Goal: Find specific page/section: Find specific page/section

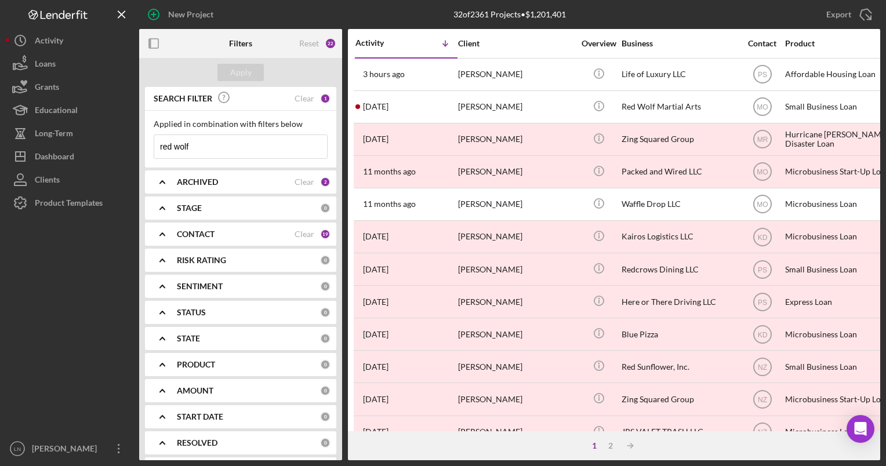
click at [218, 142] on input "red wolf" at bounding box center [240, 146] width 173 height 23
drag, startPoint x: 218, startPoint y: 142, endPoint x: 142, endPoint y: 140, distance: 76.6
click at [142, 140] on div "SEARCH FILTER Clear 1 Applied in combination with filters below red wolf Icon/M…" at bounding box center [240, 273] width 203 height 373
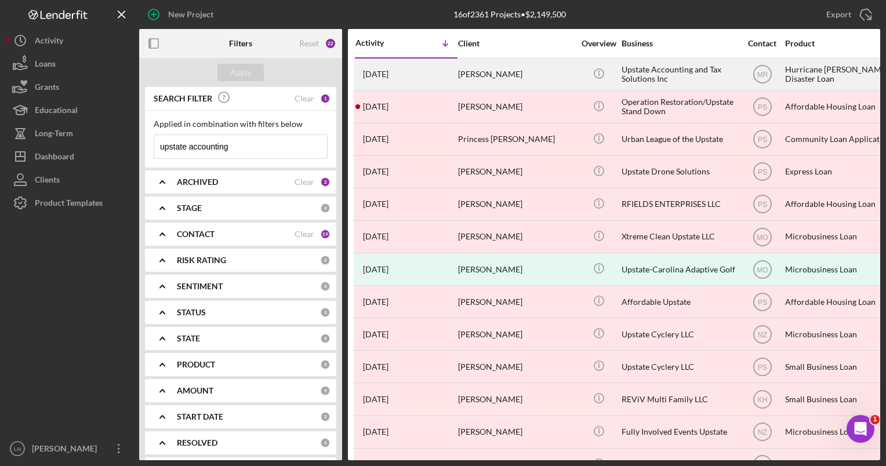
type input "upstate accounting"
click at [670, 72] on div "Upstate Accounting and Tax Solutions Inc" at bounding box center [680, 74] width 116 height 31
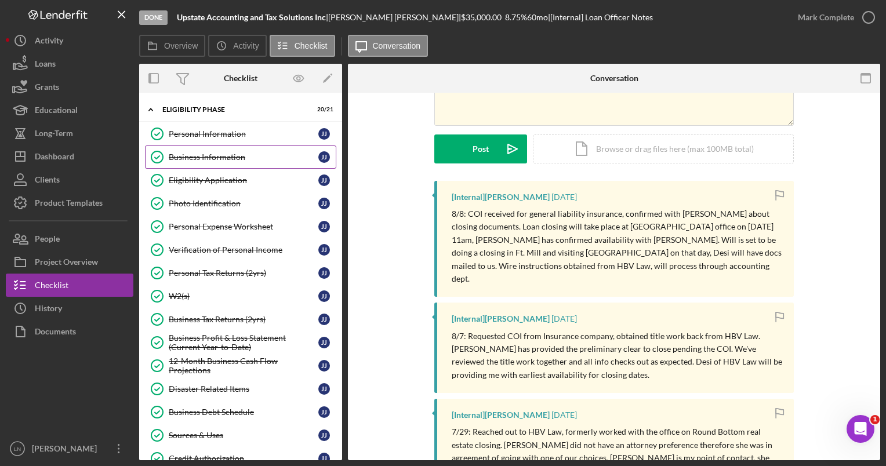
click at [247, 157] on div "Business Information" at bounding box center [244, 157] width 150 height 9
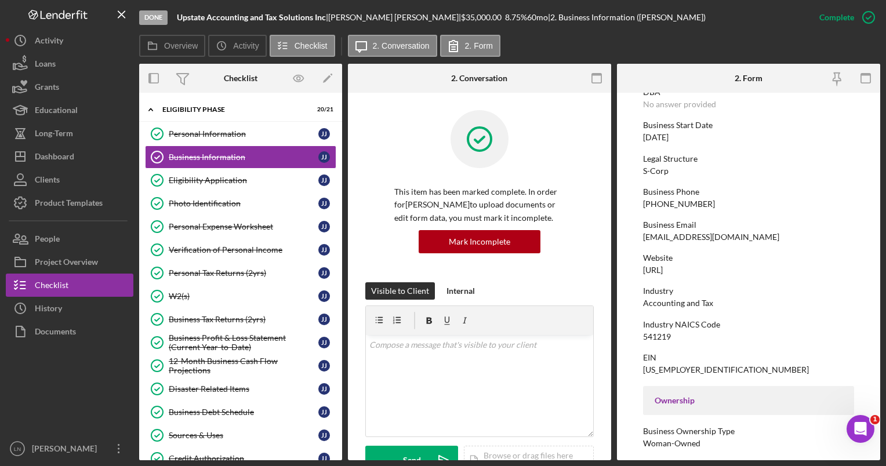
scroll to position [70, 0]
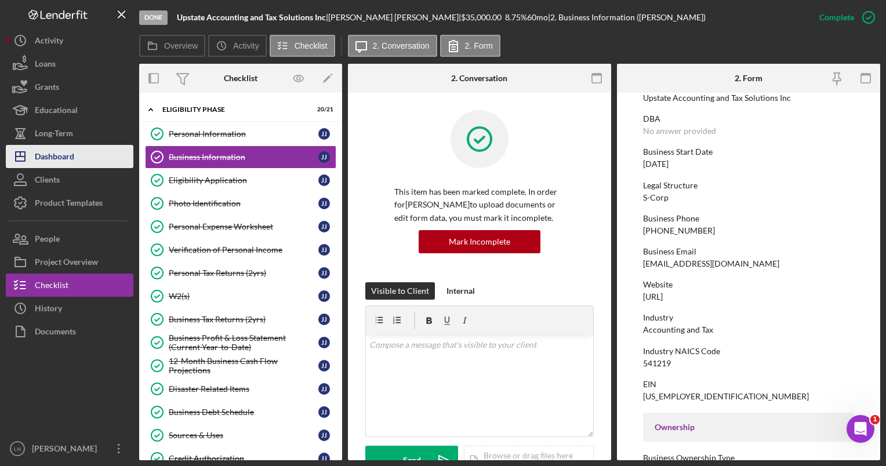
click at [57, 149] on div "Dashboard" at bounding box center [54, 158] width 39 height 26
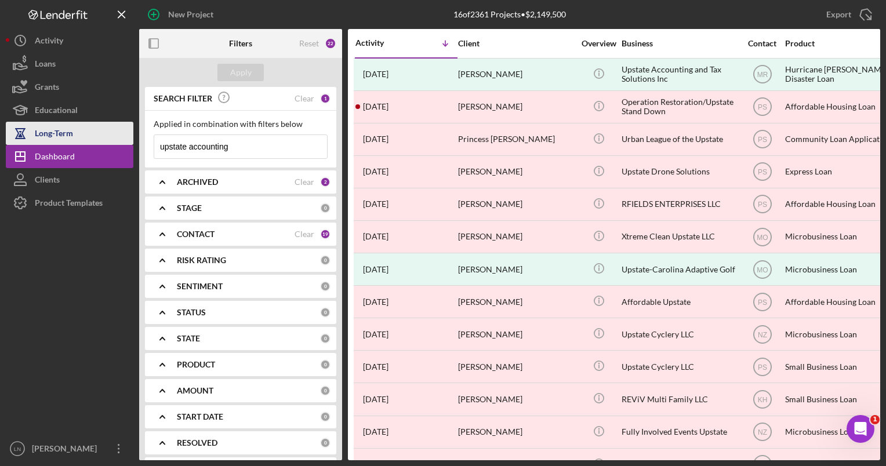
drag, startPoint x: 248, startPoint y: 143, endPoint x: 35, endPoint y: 139, distance: 212.9
click at [35, 139] on div "New Project 16 of 2361 Projects • $2,149,500 upstate accounting Export Icon/Exp…" at bounding box center [443, 230] width 875 height 460
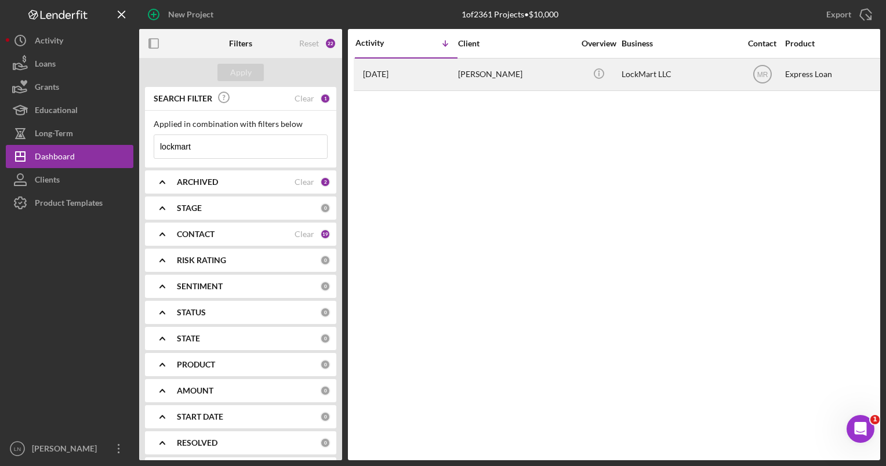
type input "lockmart"
click at [635, 76] on div "LockMart LLC" at bounding box center [680, 74] width 116 height 31
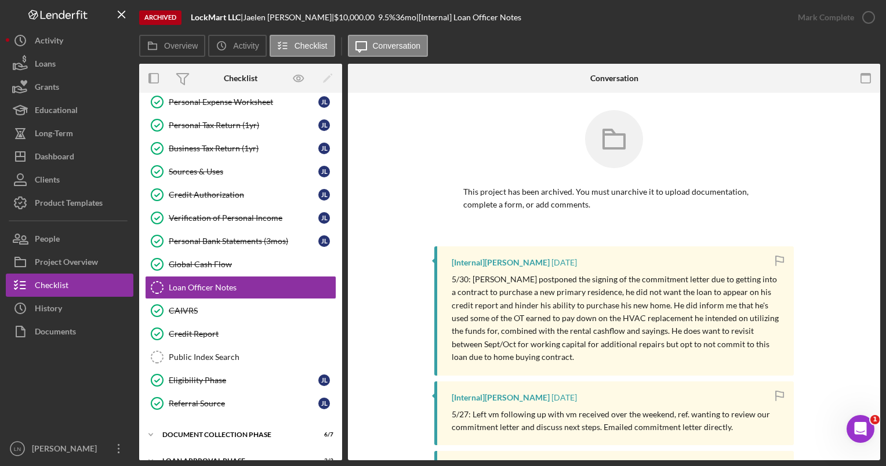
scroll to position [132, 0]
